Goal: Find specific page/section: Find specific page/section

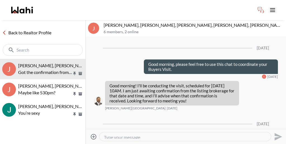
scroll to position [233, 0]
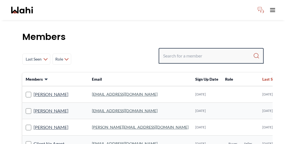
click at [216, 51] on input "Search input" at bounding box center [208, 56] width 90 height 10
paste input "David Rodriguez"
type input "David Rodriguez"
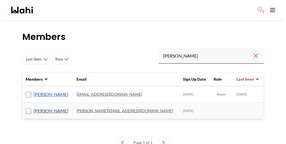
click at [37, 91] on link "David Rodriguez" at bounding box center [51, 94] width 35 height 7
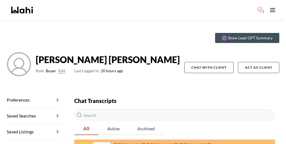
scroll to position [13, 0]
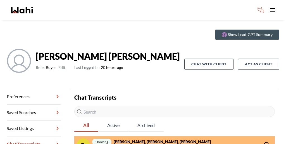
click at [157, 139] on strong "David Rodriguez, Gabriella Giraldo, Paul, Barbara" at bounding box center [162, 141] width 97 height 5
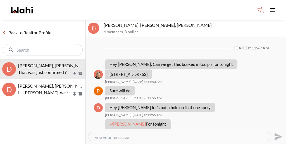
scroll to position [313, 0]
